Goal: Task Accomplishment & Management: Complete application form

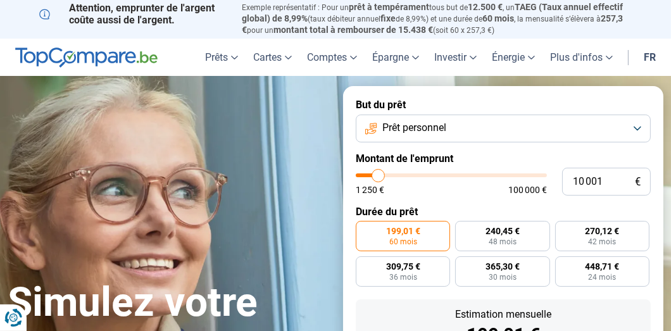
scroll to position [7, 0]
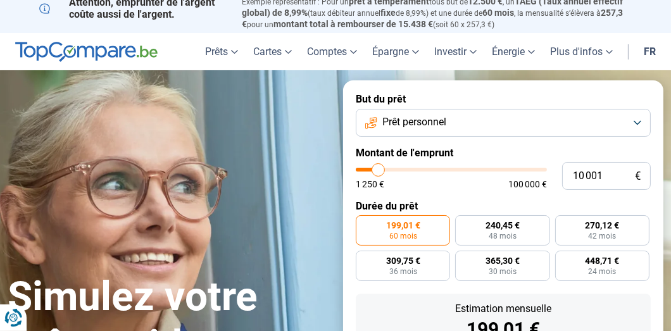
type input "9 500"
type input "9500"
type input "9 750"
type input "9750"
type input "11 000"
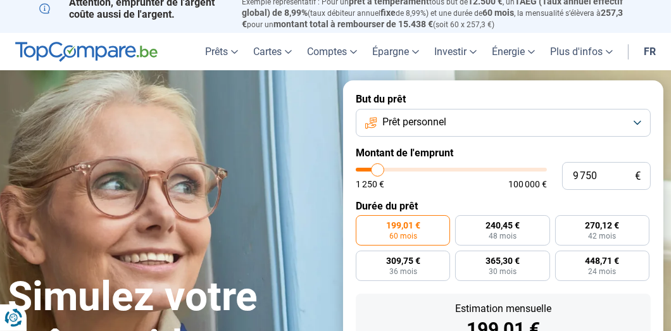
type input "11000"
type input "11 250"
type input "11250"
type input "12 250"
type input "12250"
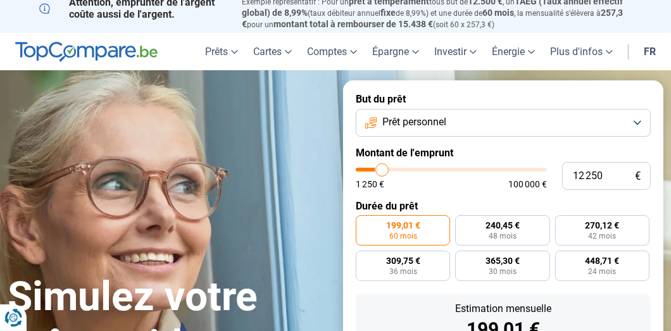
type input "13 000"
type input "13000"
type input "14 000"
type input "14000"
type input "14 750"
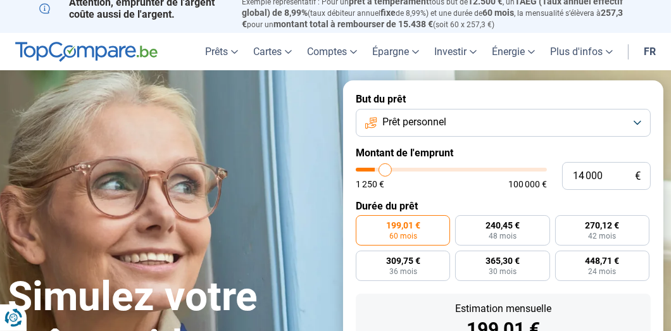
type input "14750"
type input "15 500"
type input "15500"
type input "16 250"
type input "16250"
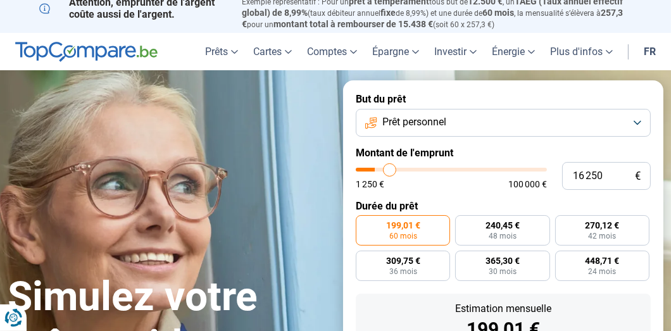
type input "16 750"
type input "16750"
type input "17 250"
type input "17250"
type input "17 750"
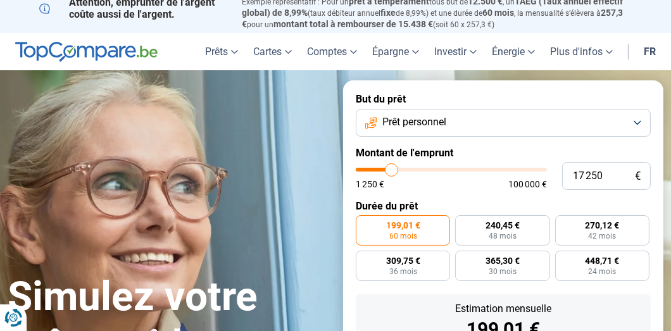
type input "17750"
type input "18 000"
type input "18000"
type input "18 250"
type input "18250"
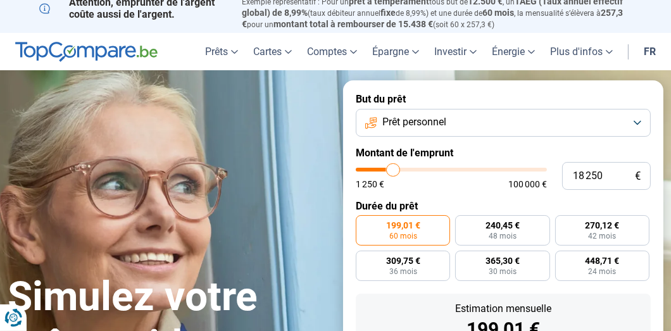
type input "18 500"
type input "18500"
type input "18 750"
type input "18750"
type input "19 000"
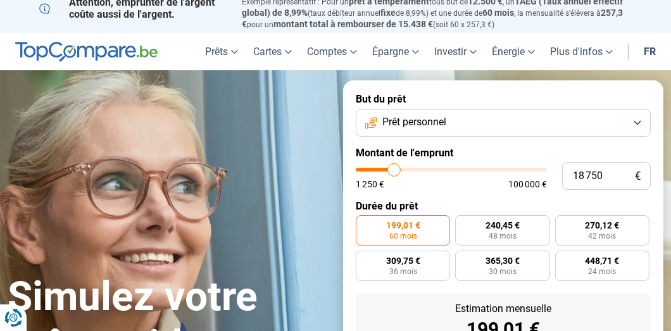
type input "19000"
type input "19 250"
type input "19250"
type input "19 500"
type input "19500"
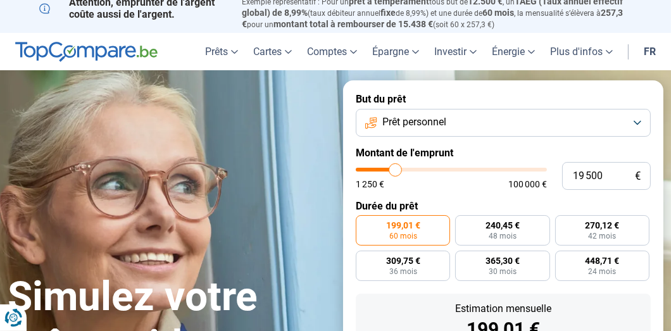
type input "19 750"
type input "19750"
type input "20 000"
type input "20000"
type input "20 500"
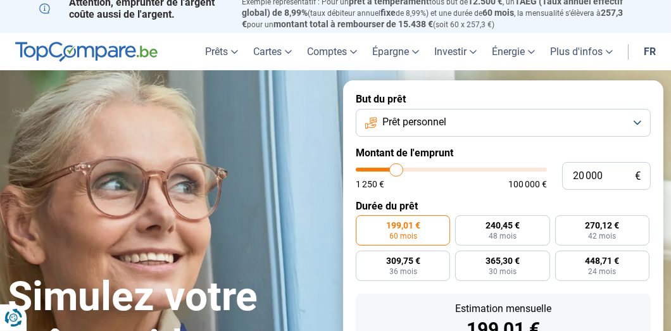
type input "20500"
type input "21 500"
type input "21500"
type input "23 250"
type input "23250"
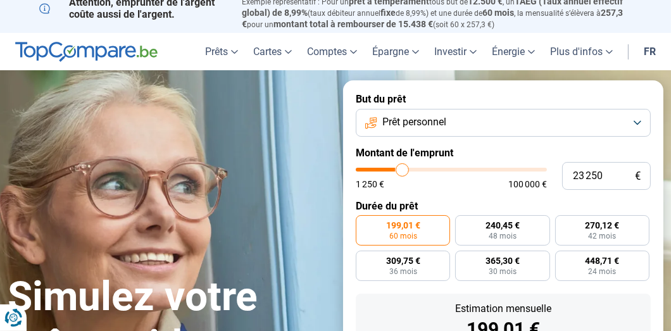
type input "24 500"
type input "24500"
type input "25 000"
type input "25000"
type input "25 250"
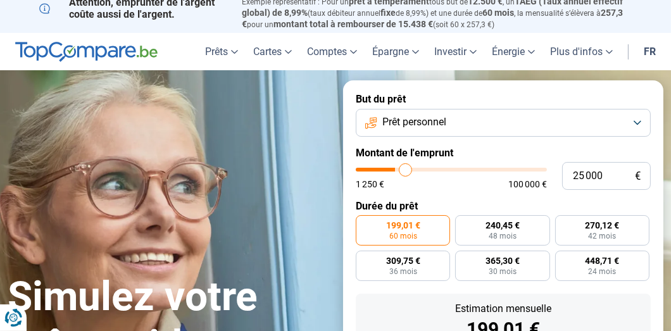
type input "25250"
type input "25 500"
type input "25500"
type input "26 000"
type input "26000"
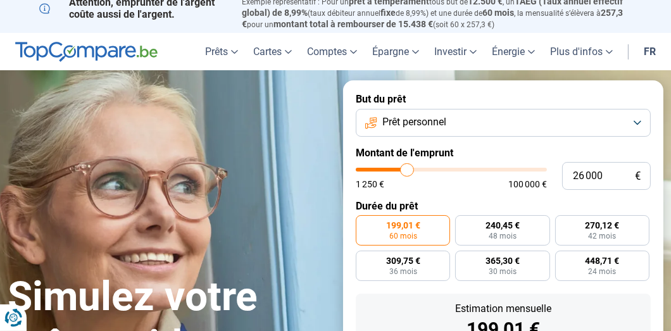
type input "26 250"
type input "26250"
type input "25 750"
type input "25750"
type input "25 500"
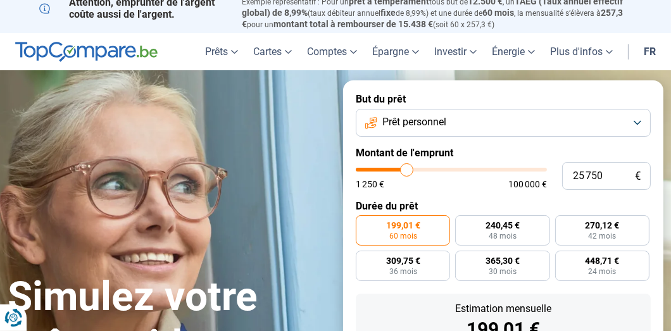
type input "25500"
type input "25 250"
type input "25250"
type input "24 500"
type input "24500"
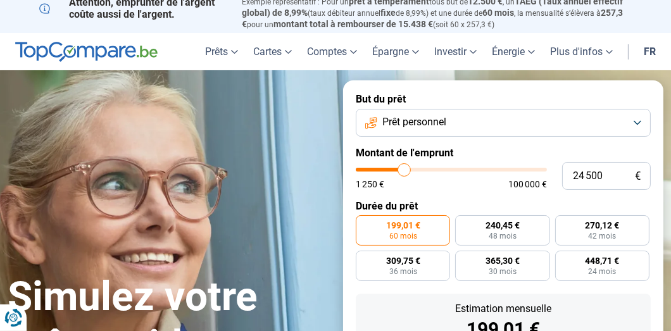
type input "24 000"
type input "24000"
type input "23 500"
type input "23500"
type input "23 250"
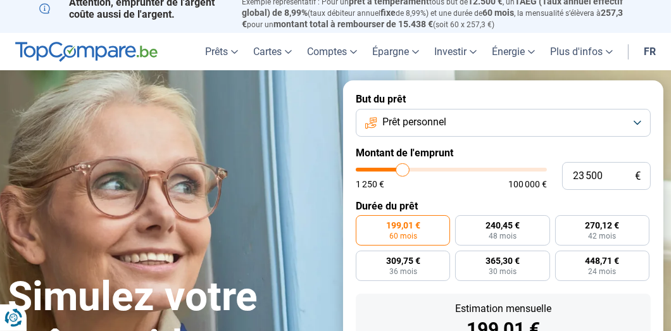
type input "23250"
type input "22 750"
type input "22750"
type input "22 500"
type input "22500"
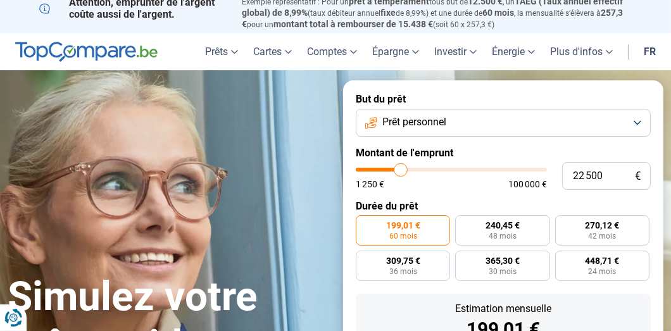
type input "22 250"
type input "22250"
type input "22 000"
type input "22000"
type input "21 750"
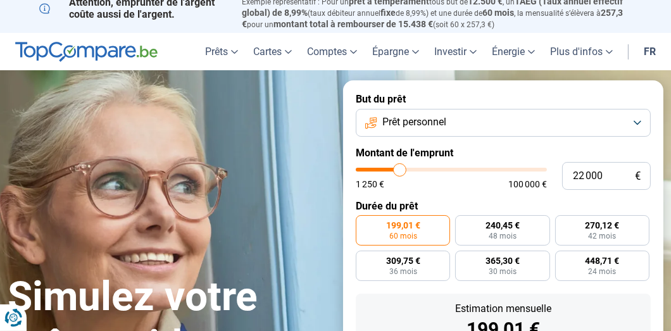
type input "21750"
type input "21 500"
type input "21500"
type input "21 250"
type input "21250"
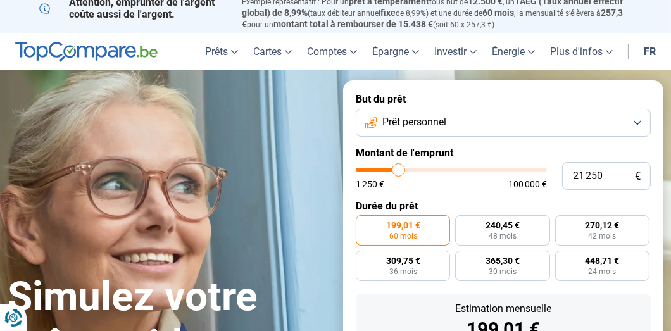
type input "21 000"
type input "21000"
type input "20 750"
type input "20750"
type input "20 500"
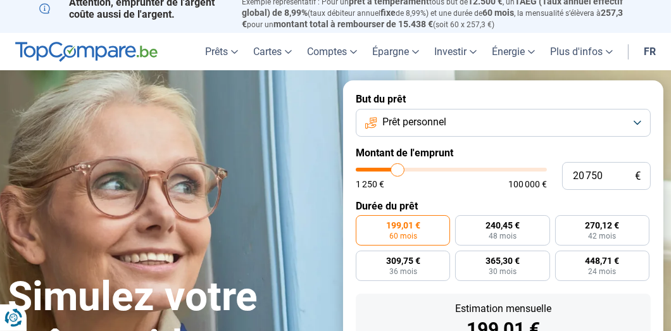
type input "20500"
type input "20 250"
type input "20250"
type input "20 000"
type input "20000"
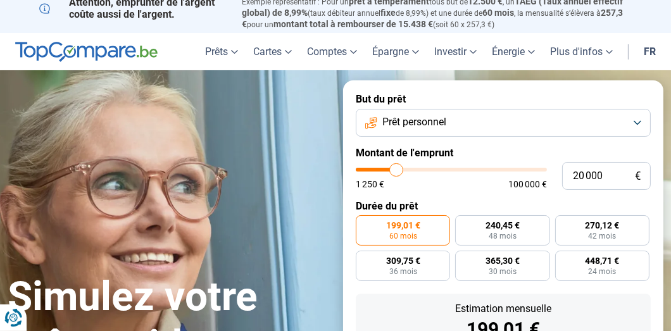
type input "19 500"
type input "19500"
type input "19 250"
type input "19250"
type input "18 750"
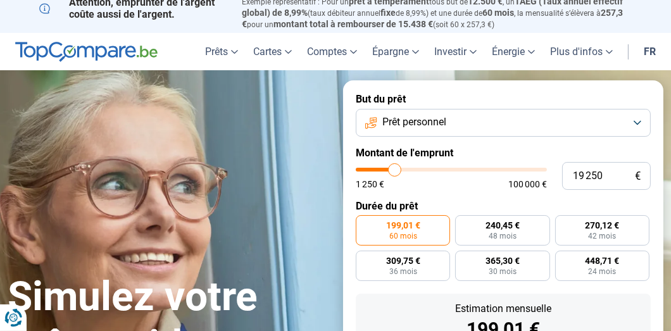
type input "18750"
type input "19 000"
type input "19000"
type input "19 500"
type input "19500"
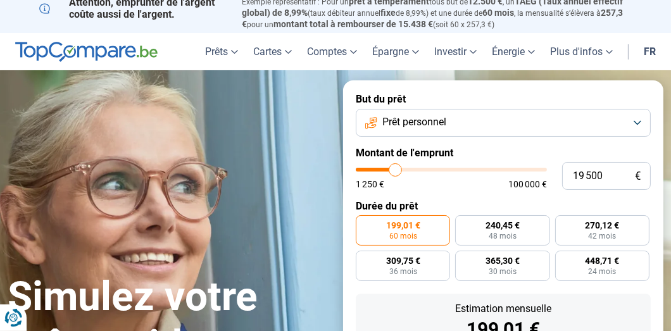
type input "19 750"
type input "19750"
type input "20 000"
type input "20000"
type input "20 500"
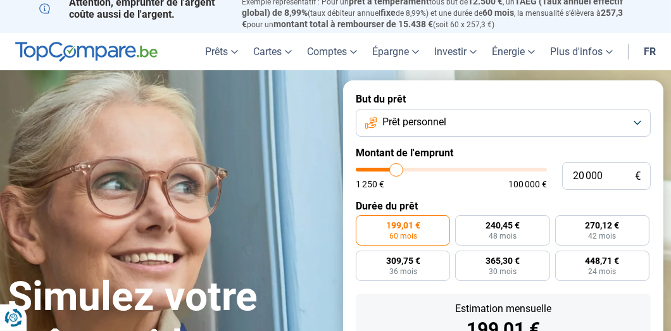
type input "20500"
type input "20 750"
type input "20750"
type input "21 000"
type input "21000"
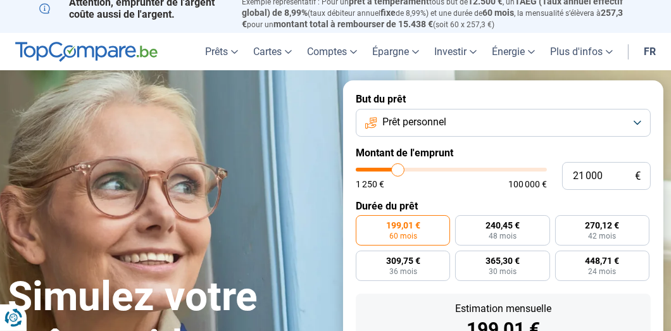
type input "20 750"
type input "20750"
type input "20 500"
type input "20500"
type input "20 250"
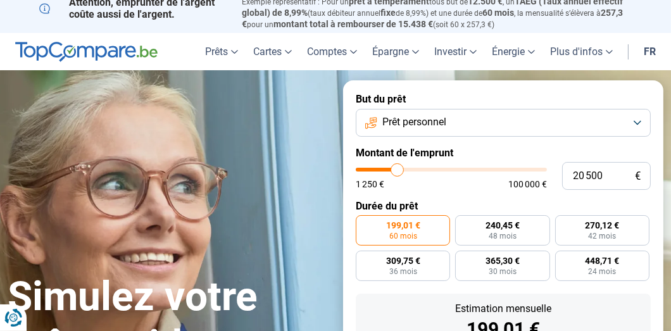
type input "20250"
type input "20 000"
type input "20000"
type input "19 500"
type input "19500"
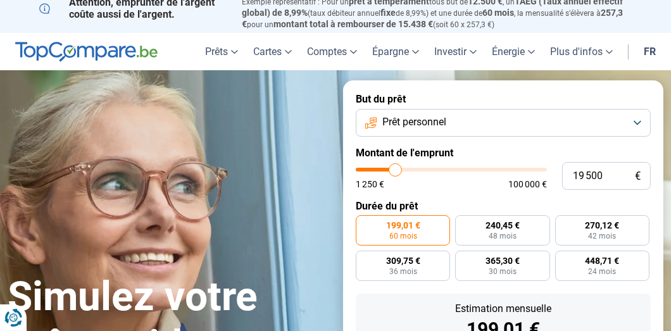
type input "19 750"
type input "19750"
type input "20 000"
drag, startPoint x: 377, startPoint y: 170, endPoint x: 396, endPoint y: 168, distance: 19.1
type input "20000"
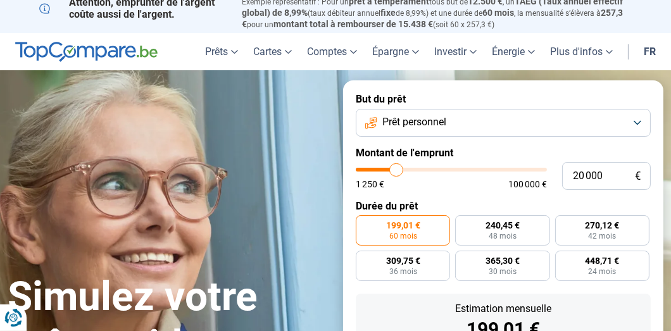
click at [396, 168] on input "range" at bounding box center [451, 170] width 191 height 4
radio input "false"
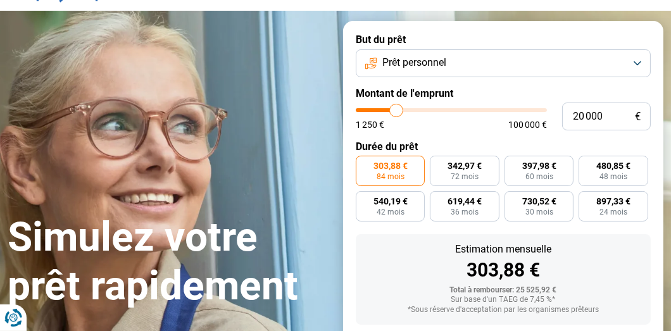
scroll to position [0, 0]
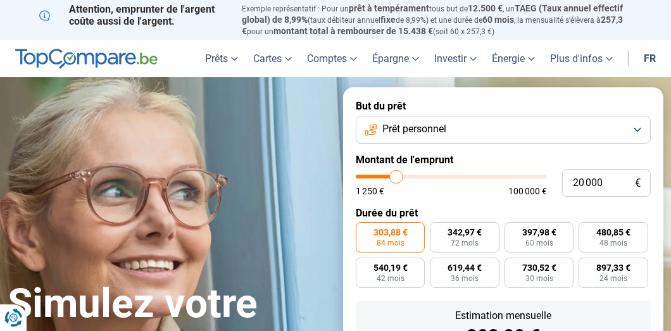
click at [635, 131] on button "Prêt personnel" at bounding box center [503, 130] width 295 height 28
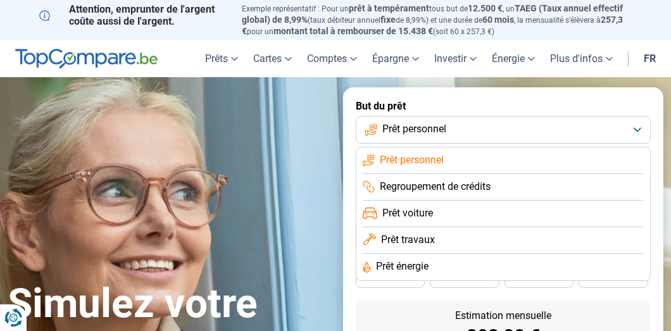
click at [473, 240] on li "Prêt travaux" at bounding box center [502, 240] width 281 height 27
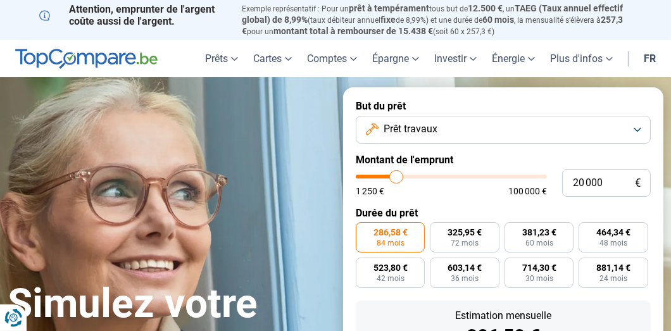
scroll to position [135, 0]
